Goal: Entertainment & Leisure: Consume media (video, audio)

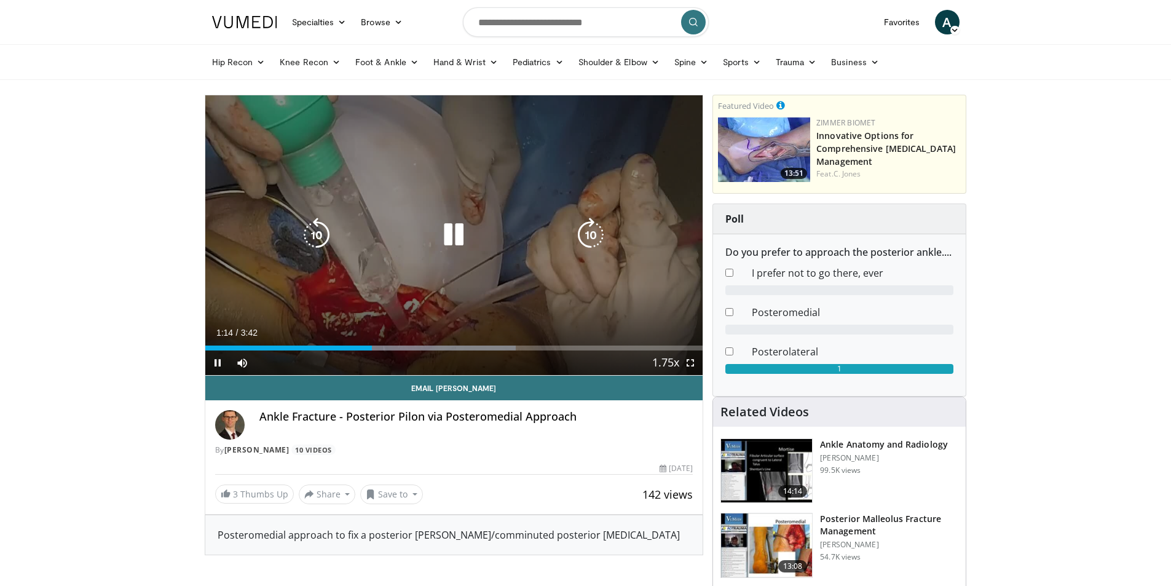
click at [460, 230] on icon "Video Player" at bounding box center [453, 235] width 34 height 34
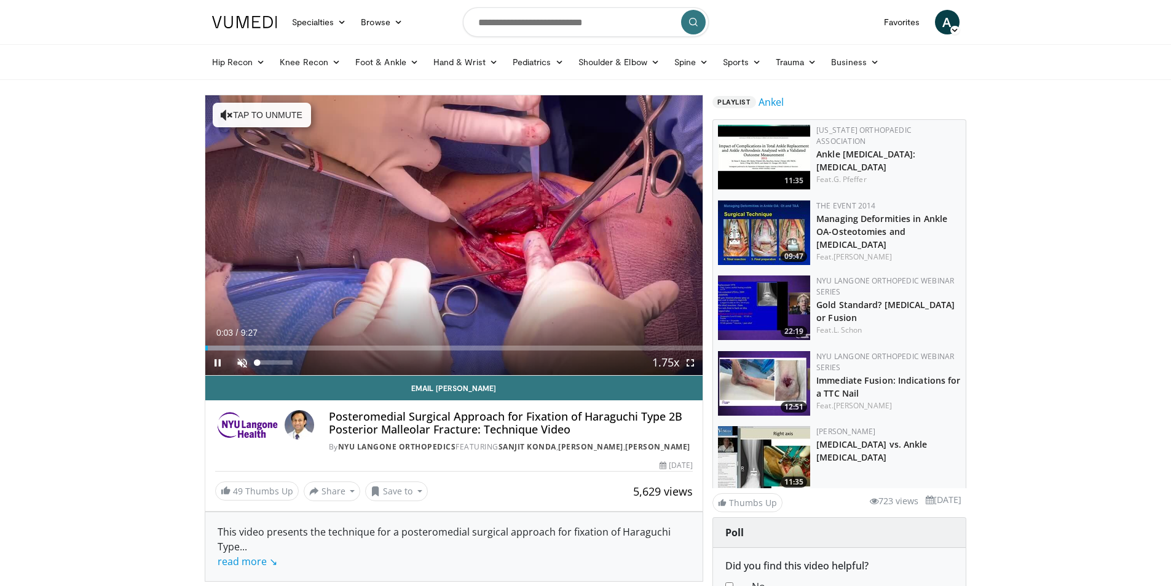
click at [243, 359] on span "Video Player" at bounding box center [242, 362] width 25 height 25
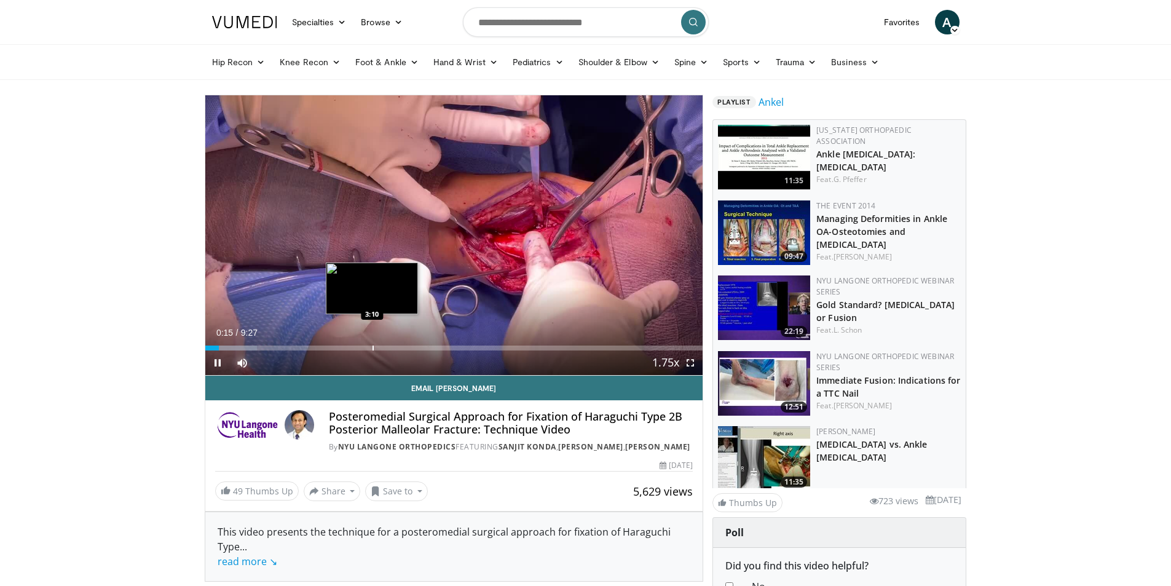
click at [373, 348] on div "Progress Bar" at bounding box center [373, 347] width 1 height 5
click at [355, 347] on div "Progress Bar" at bounding box center [355, 347] width 1 height 5
click at [694, 357] on span "Video Player" at bounding box center [690, 362] width 25 height 25
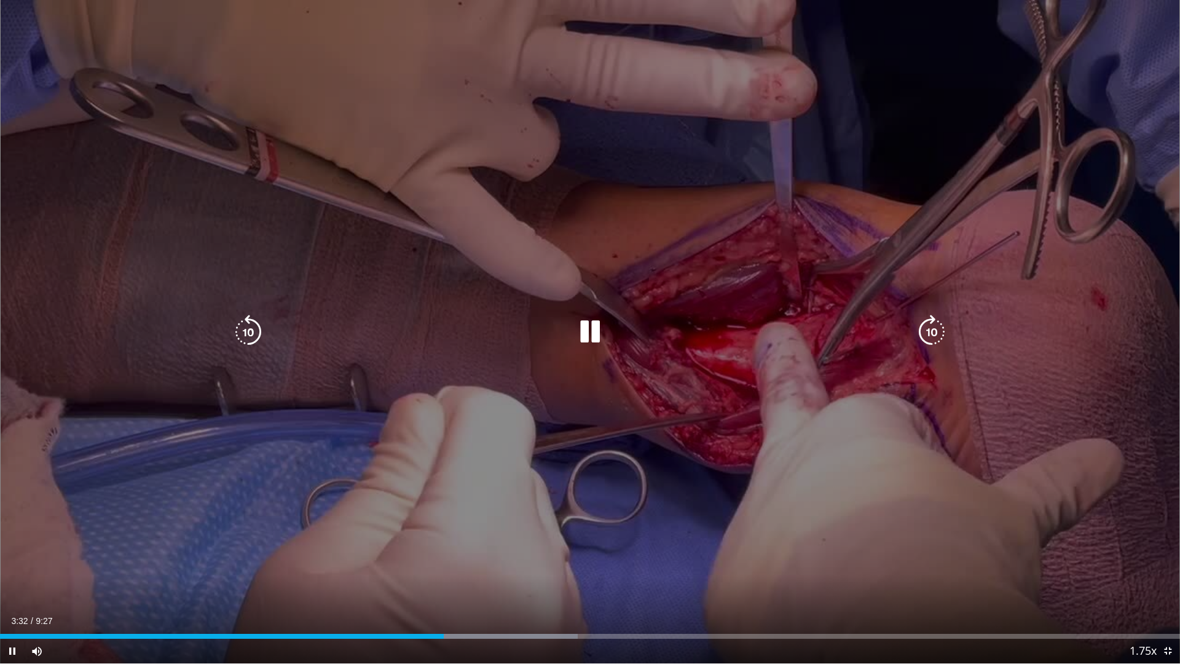
click at [589, 332] on icon "Video Player" at bounding box center [590, 332] width 34 height 34
click at [257, 333] on icon "Video Player" at bounding box center [248, 332] width 34 height 34
click at [258, 333] on icon "Video Player" at bounding box center [248, 332] width 34 height 34
click at [583, 330] on icon "Video Player" at bounding box center [590, 332] width 34 height 34
click at [1071, 510] on div "20 seconds Tap to unmute" at bounding box center [590, 331] width 1180 height 663
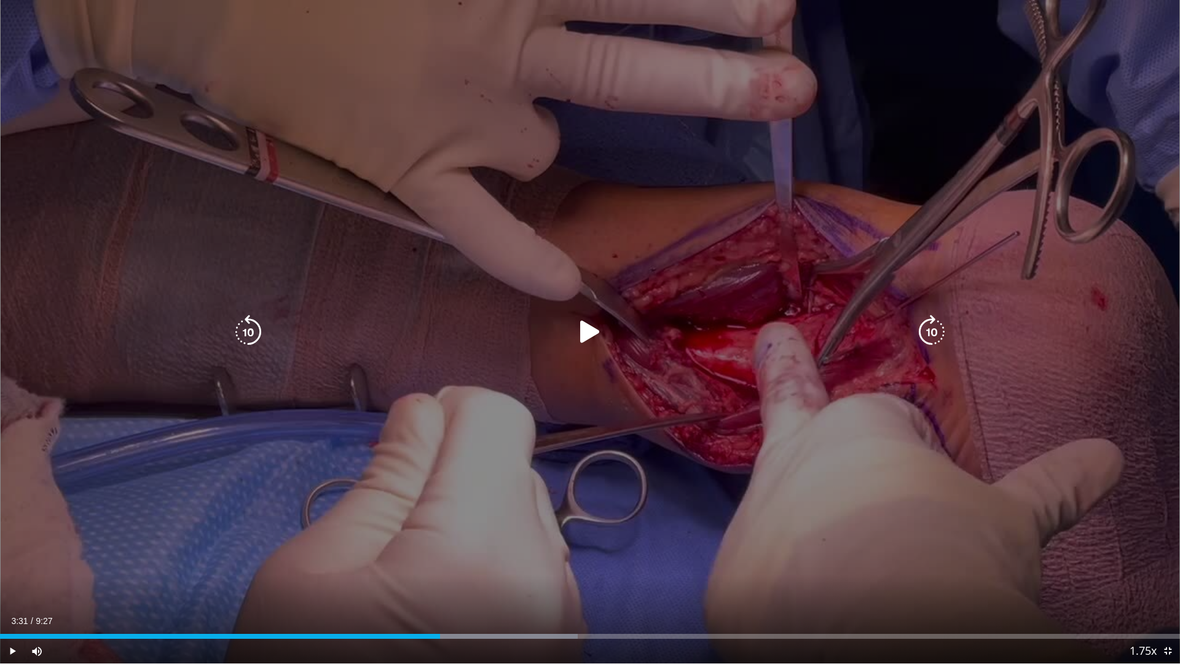
click at [1071, 510] on div "20 seconds Tap to unmute" at bounding box center [590, 331] width 1180 height 663
click at [594, 331] on icon "Video Player" at bounding box center [590, 332] width 34 height 34
click at [717, 431] on div "20 seconds Tap to unmute" at bounding box center [590, 331] width 1180 height 663
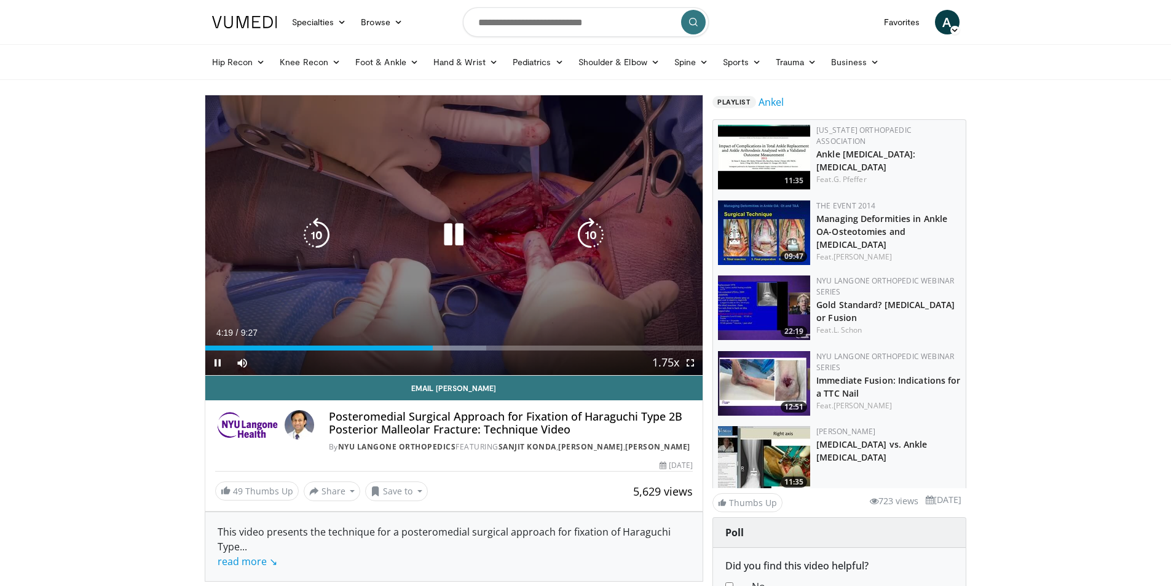
click at [463, 230] on icon "Video Player" at bounding box center [453, 235] width 34 height 34
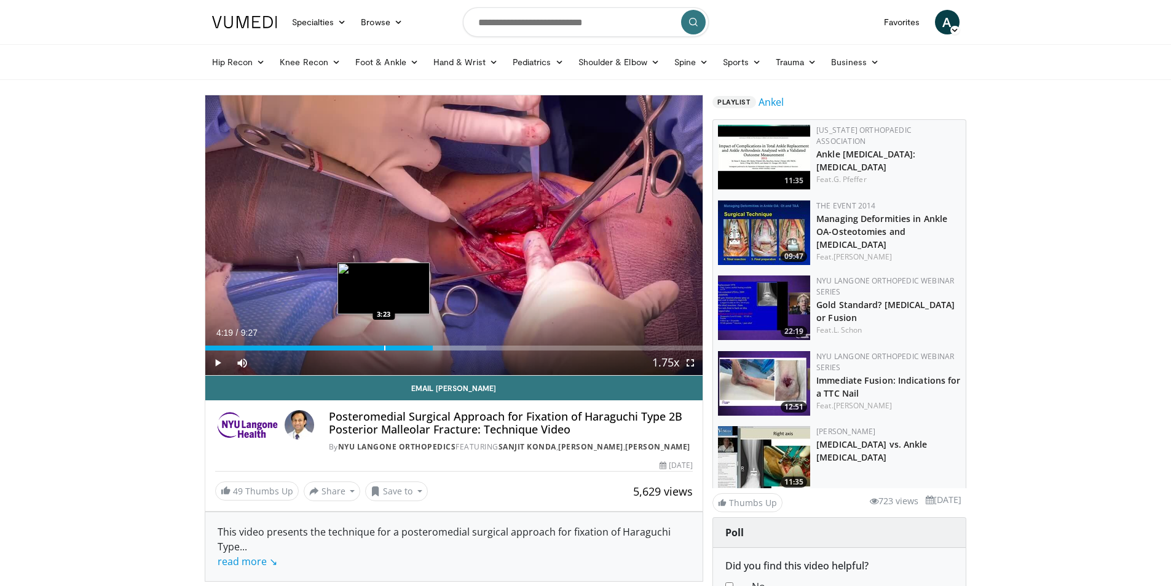
click at [384, 342] on div "Loaded : 56.47% 4:19 3:23" at bounding box center [454, 345] width 498 height 12
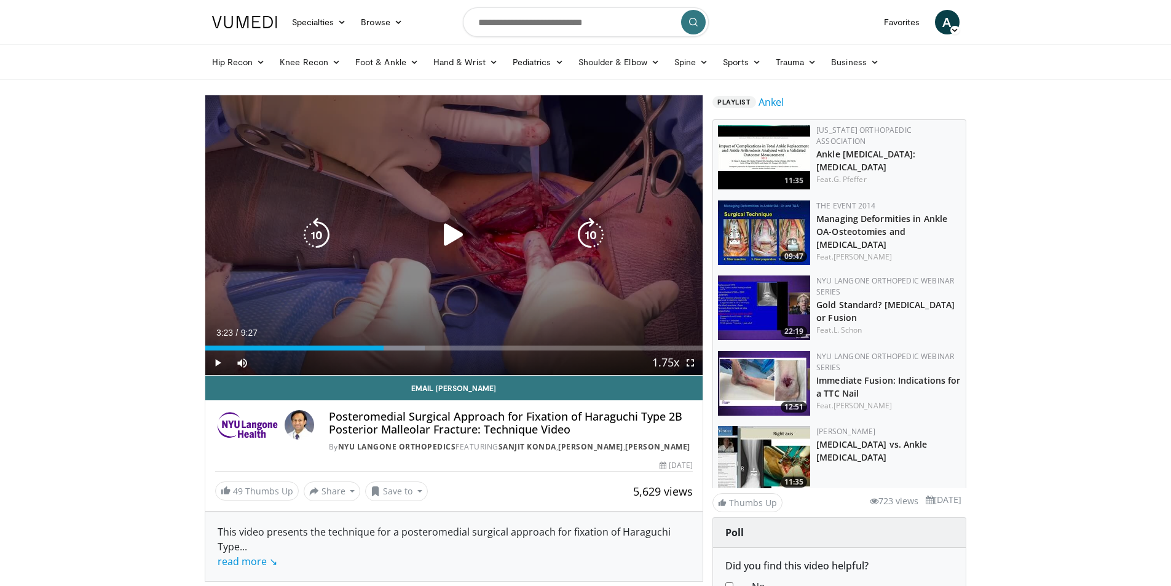
click at [454, 233] on icon "Video Player" at bounding box center [453, 235] width 34 height 34
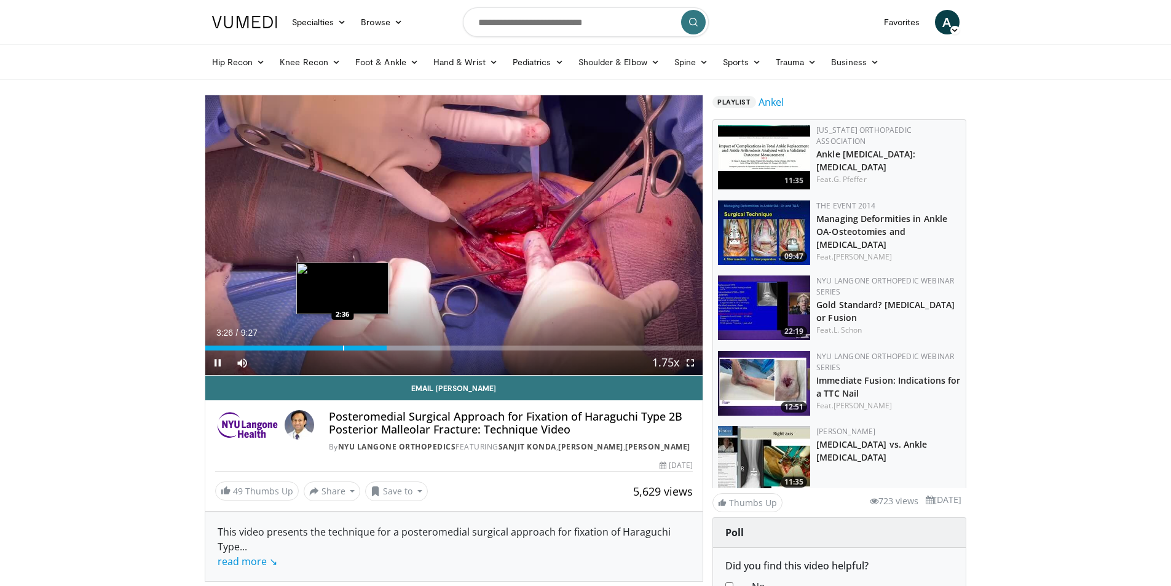
click at [344, 347] on div "Progress Bar" at bounding box center [343, 347] width 1 height 5
click at [362, 347] on div "Progress Bar" at bounding box center [362, 347] width 1 height 5
click at [372, 347] on div "Progress Bar" at bounding box center [372, 347] width 1 height 5
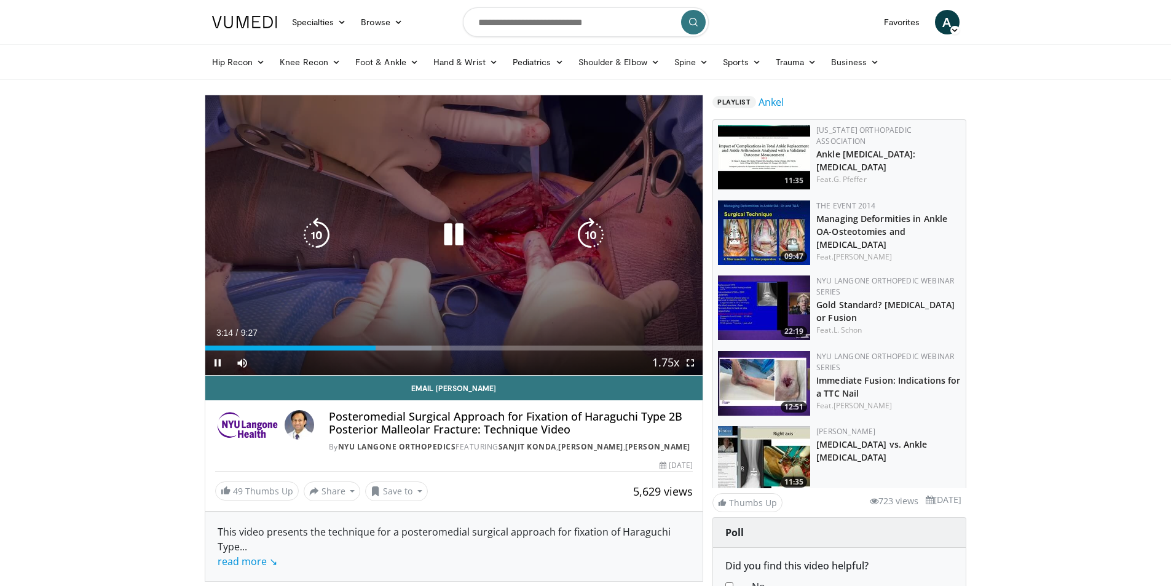
click at [631, 168] on div "20 seconds Tap to unmute" at bounding box center [454, 235] width 498 height 280
click at [452, 235] on icon "Video Player" at bounding box center [453, 235] width 34 height 34
click at [449, 226] on icon "Video Player" at bounding box center [453, 235] width 34 height 34
